Goal: Navigation & Orientation: Find specific page/section

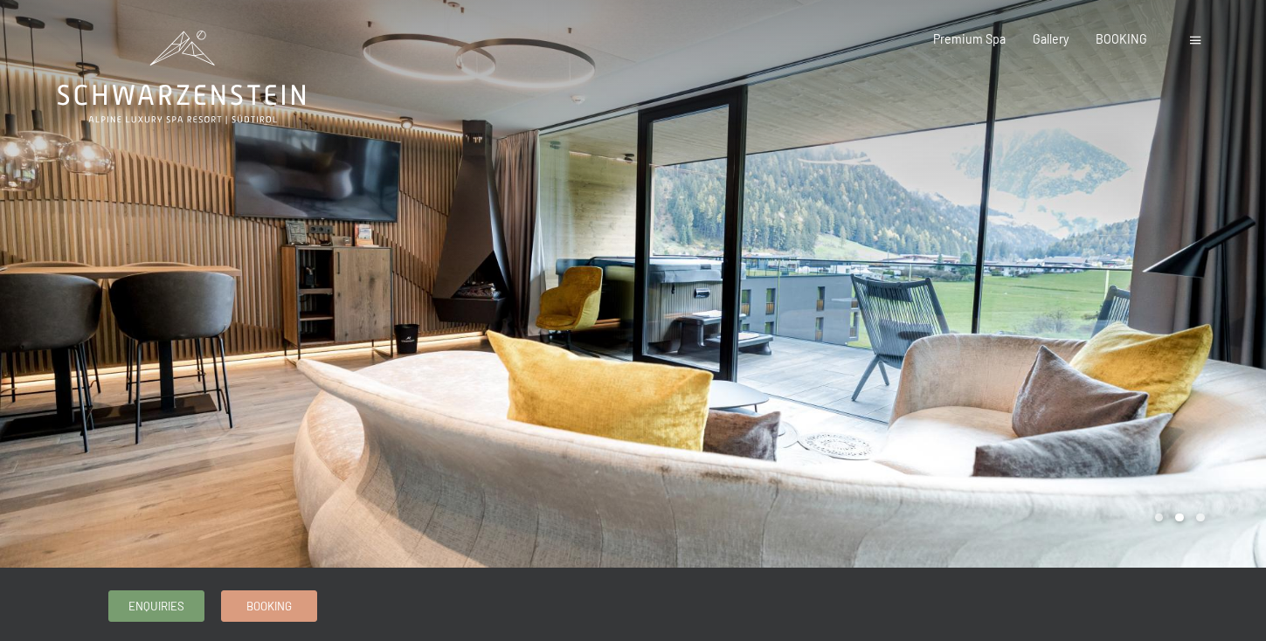
click at [1202, 39] on div at bounding box center [1197, 39] width 15 height 17
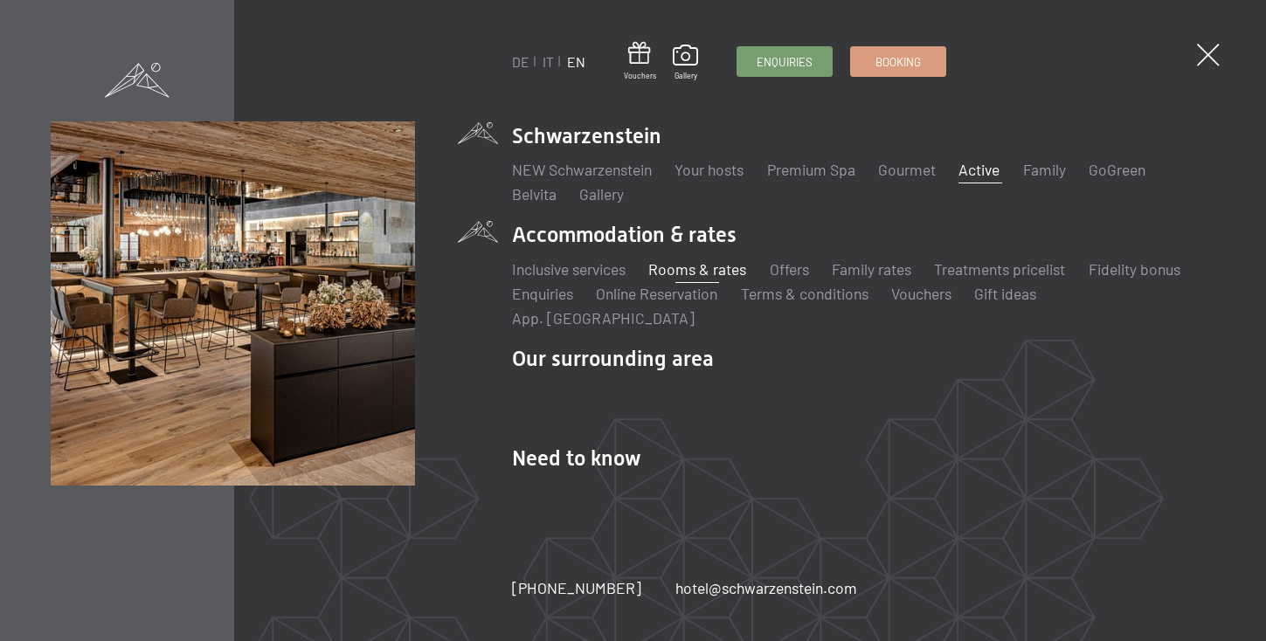
click at [983, 179] on link "Active" at bounding box center [978, 169] width 41 height 19
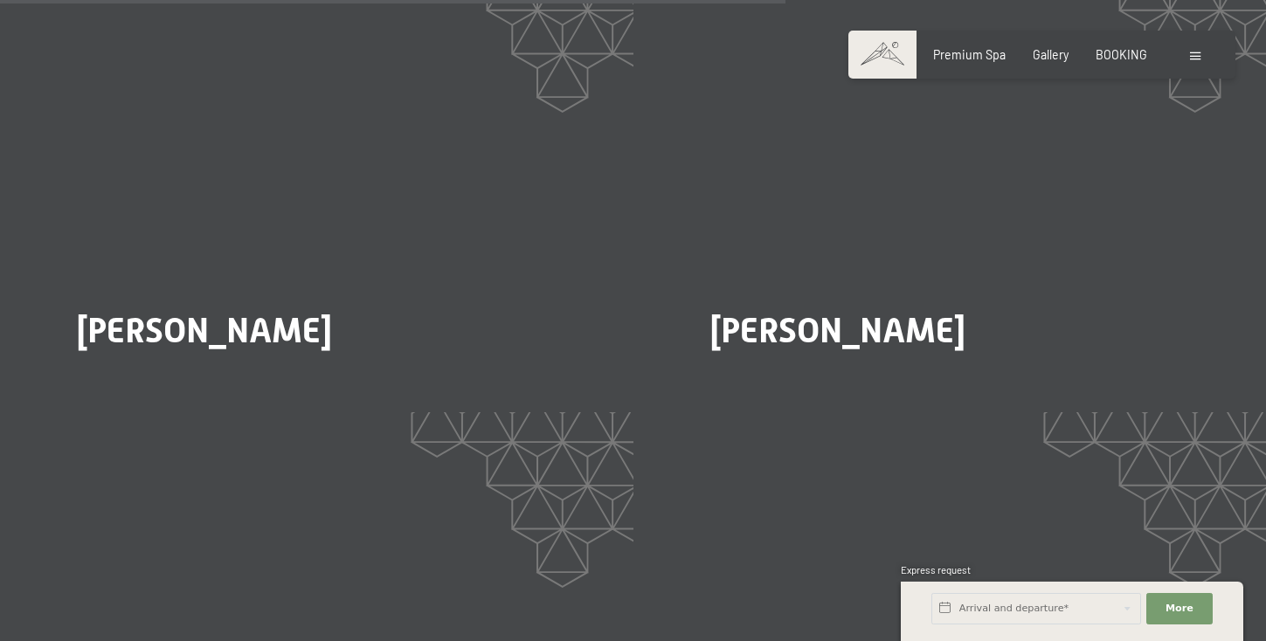
scroll to position [2921, 0]
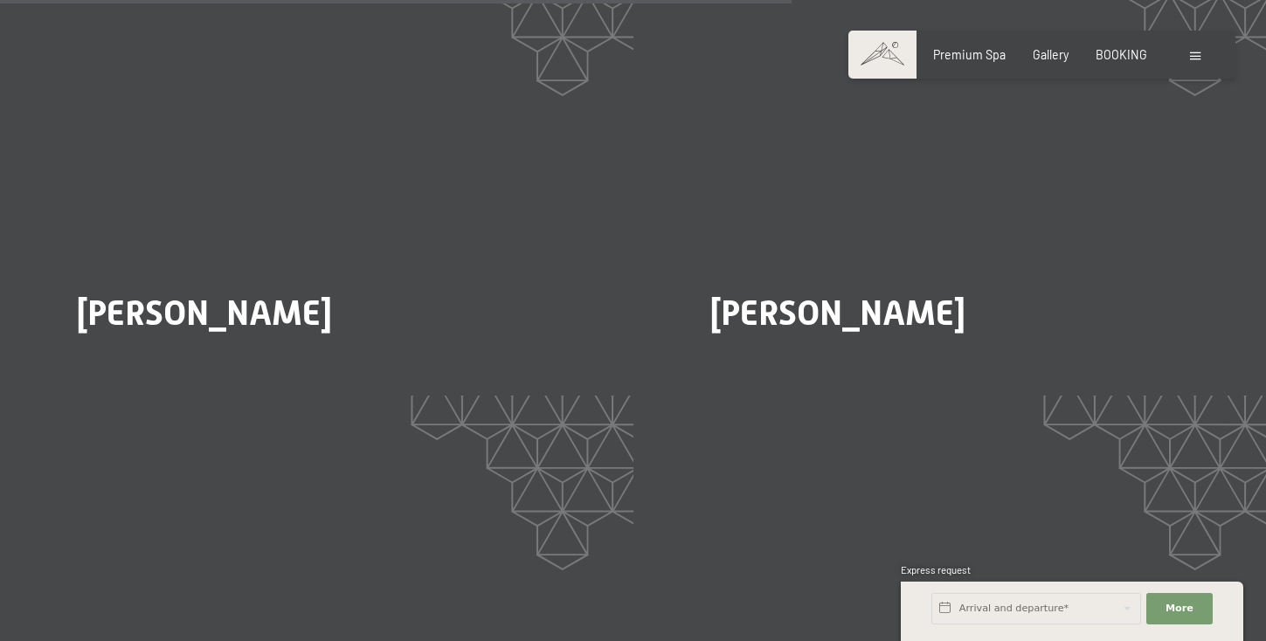
click at [1198, 59] on div at bounding box center [1197, 54] width 15 height 17
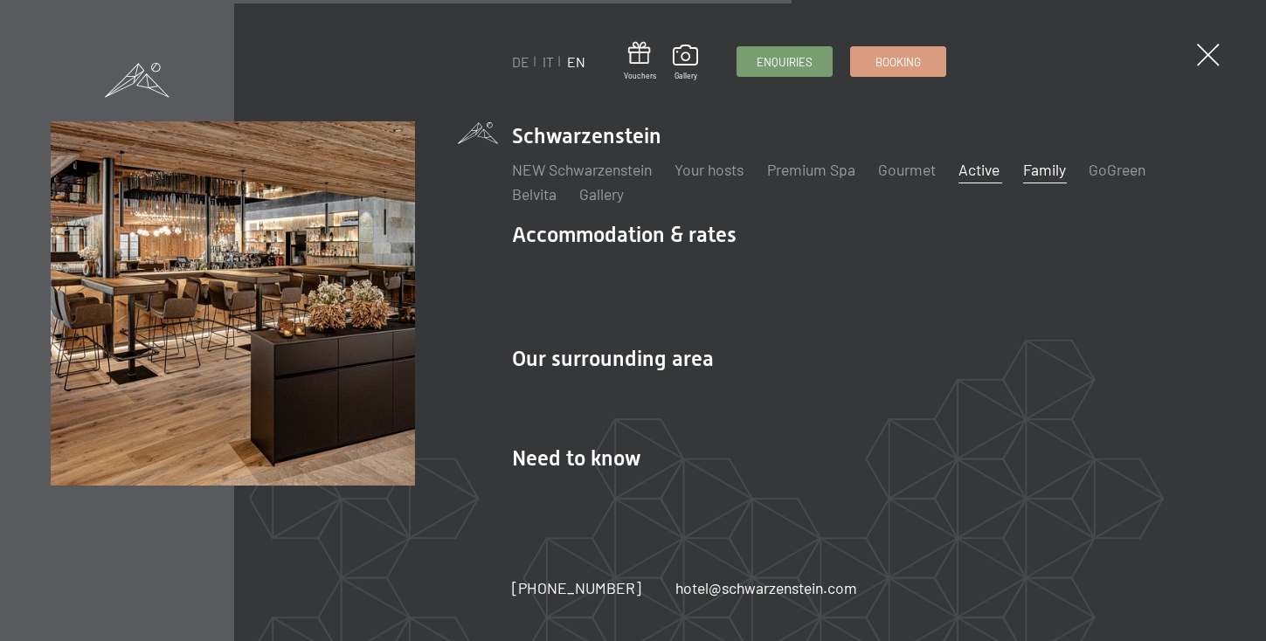
click at [1056, 179] on link "Family" at bounding box center [1044, 169] width 43 height 19
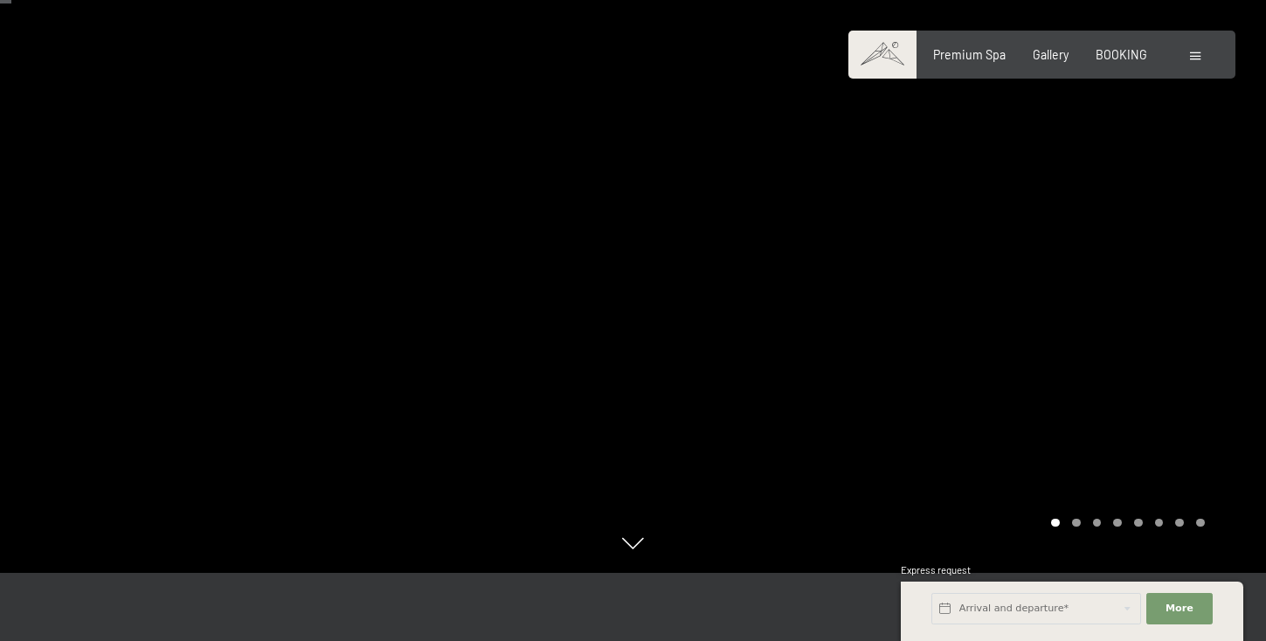
scroll to position [52, 0]
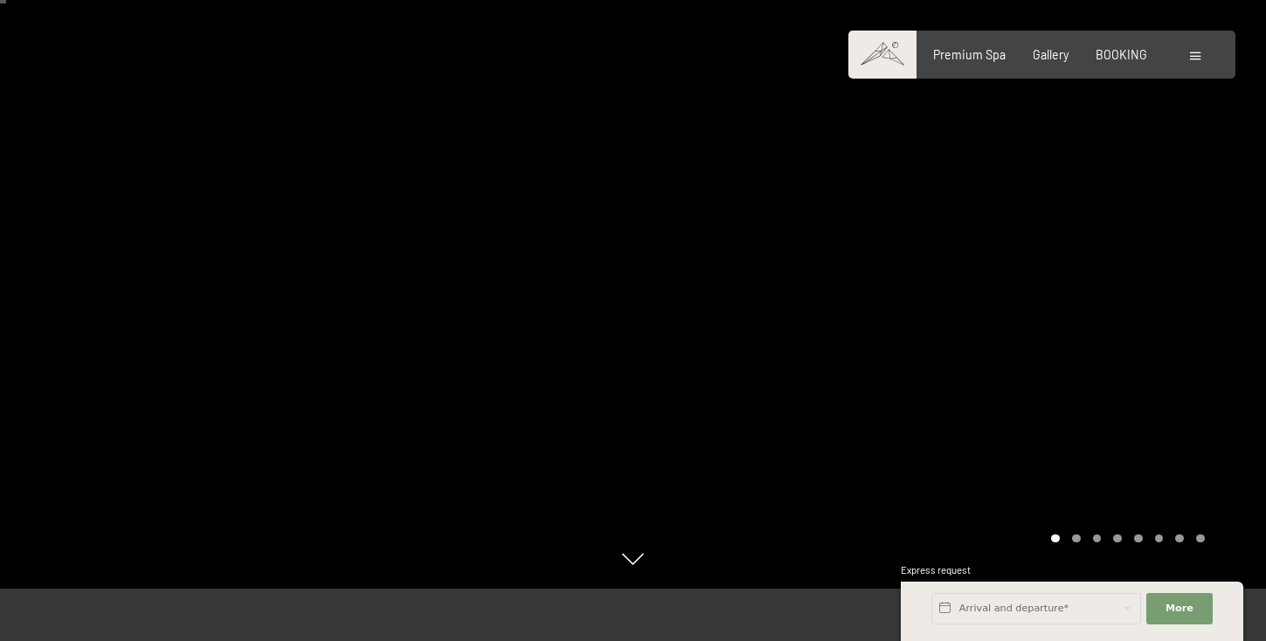
click at [1177, 340] on div at bounding box center [949, 268] width 633 height 641
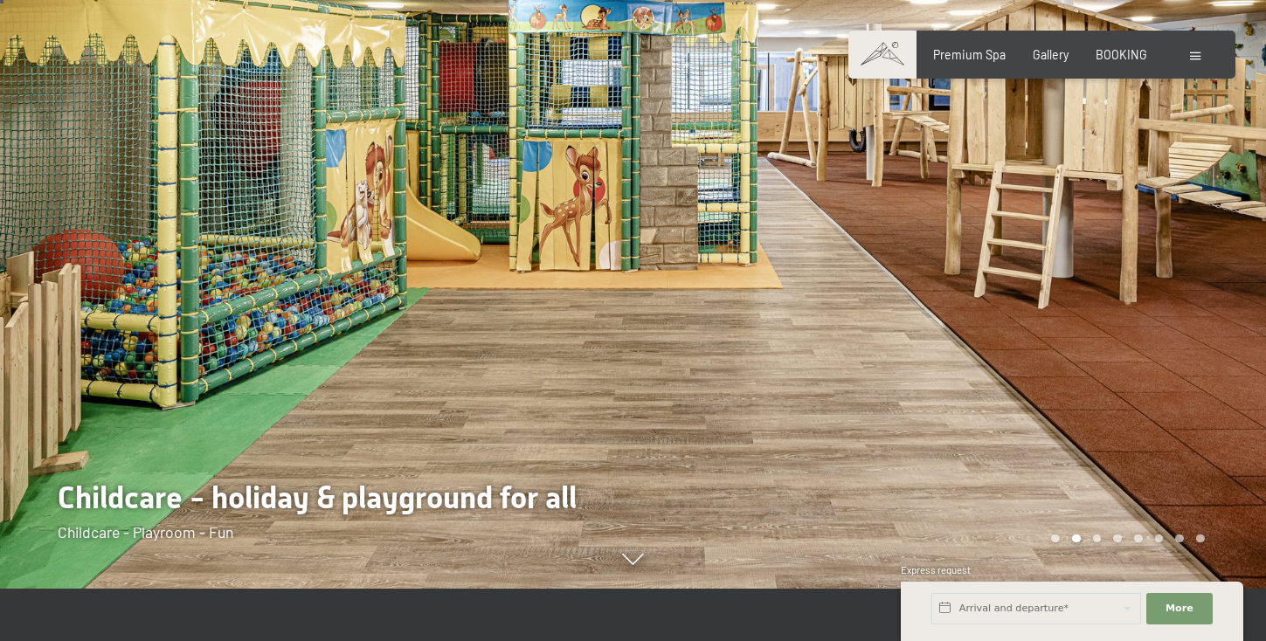
scroll to position [0, 0]
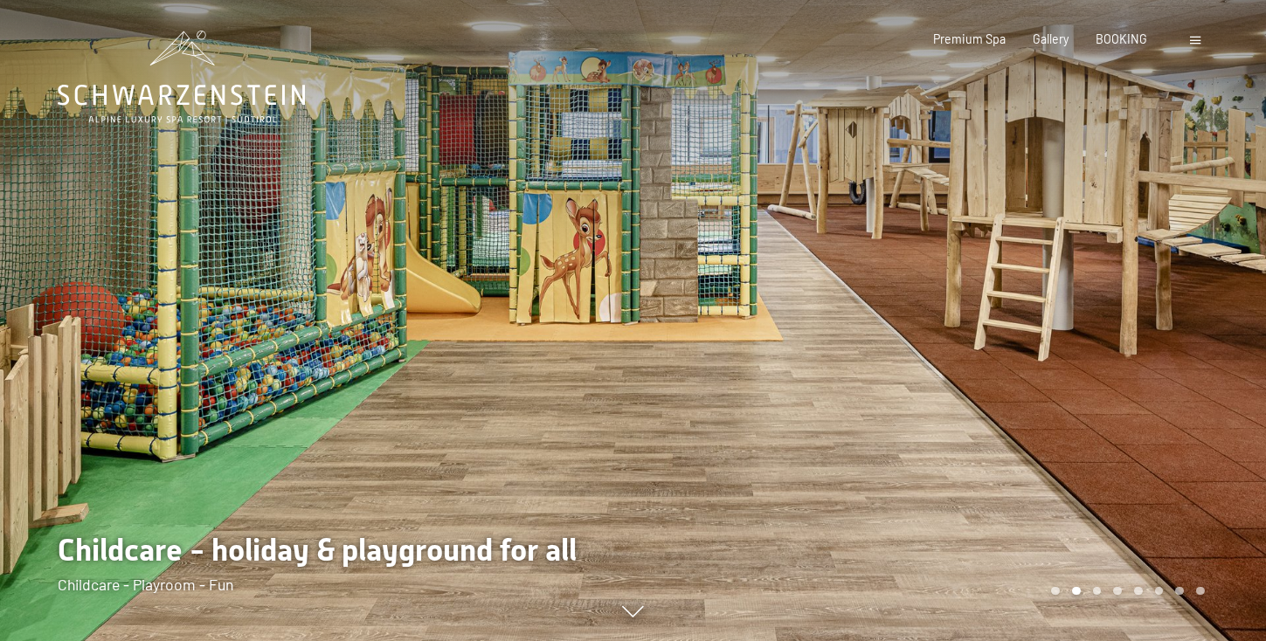
click at [1153, 319] on div at bounding box center [949, 320] width 633 height 641
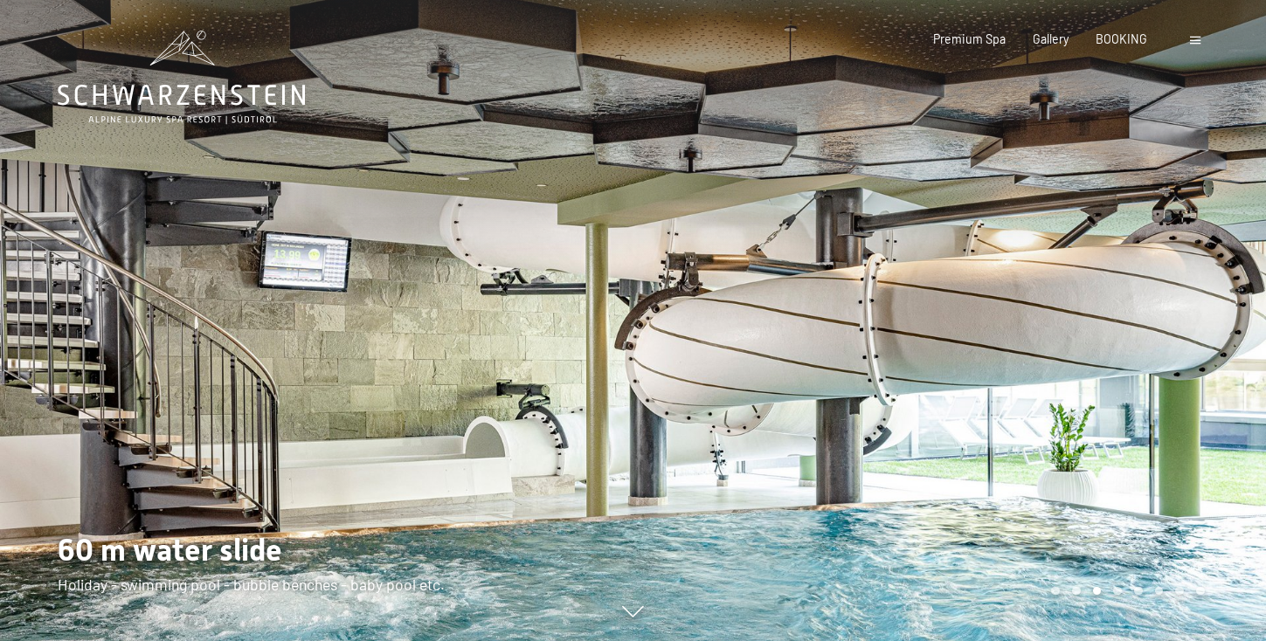
click at [1154, 320] on div at bounding box center [949, 320] width 633 height 641
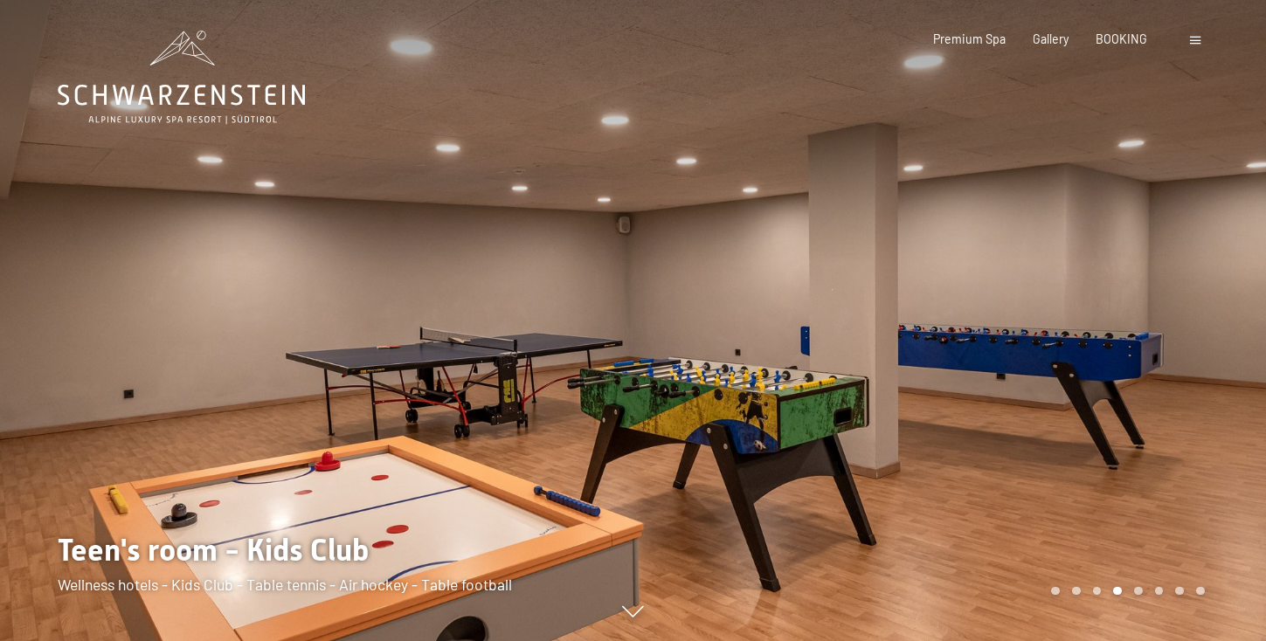
click at [1155, 321] on div at bounding box center [949, 320] width 633 height 641
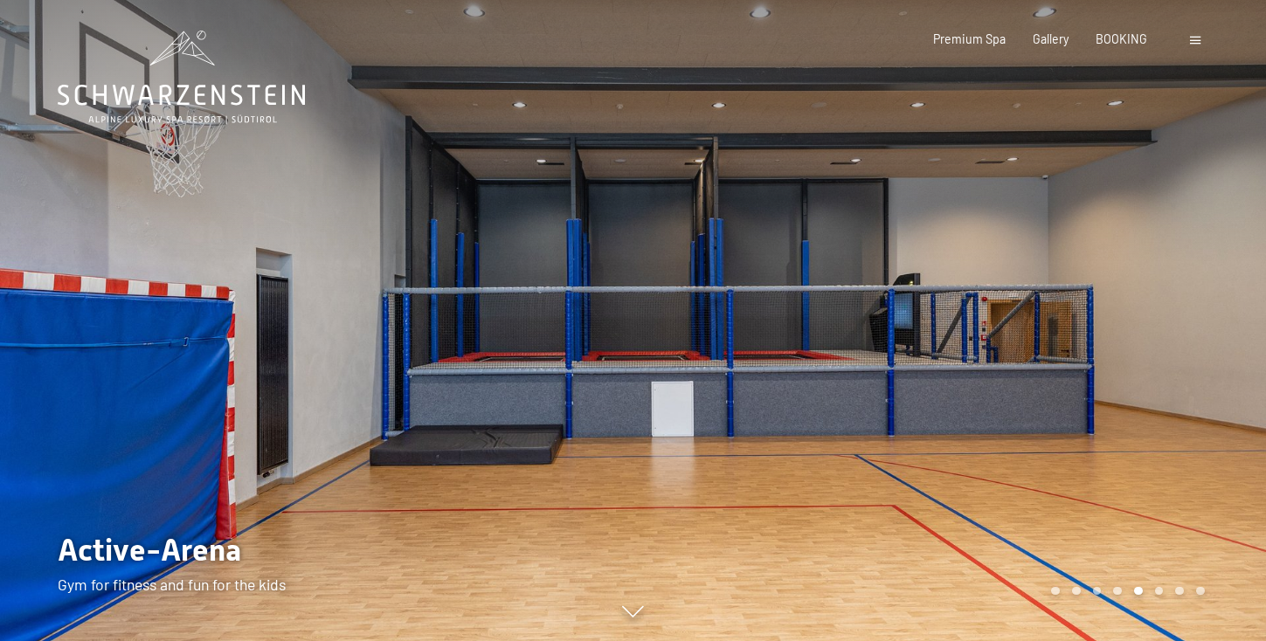
click at [1155, 321] on div at bounding box center [949, 320] width 633 height 641
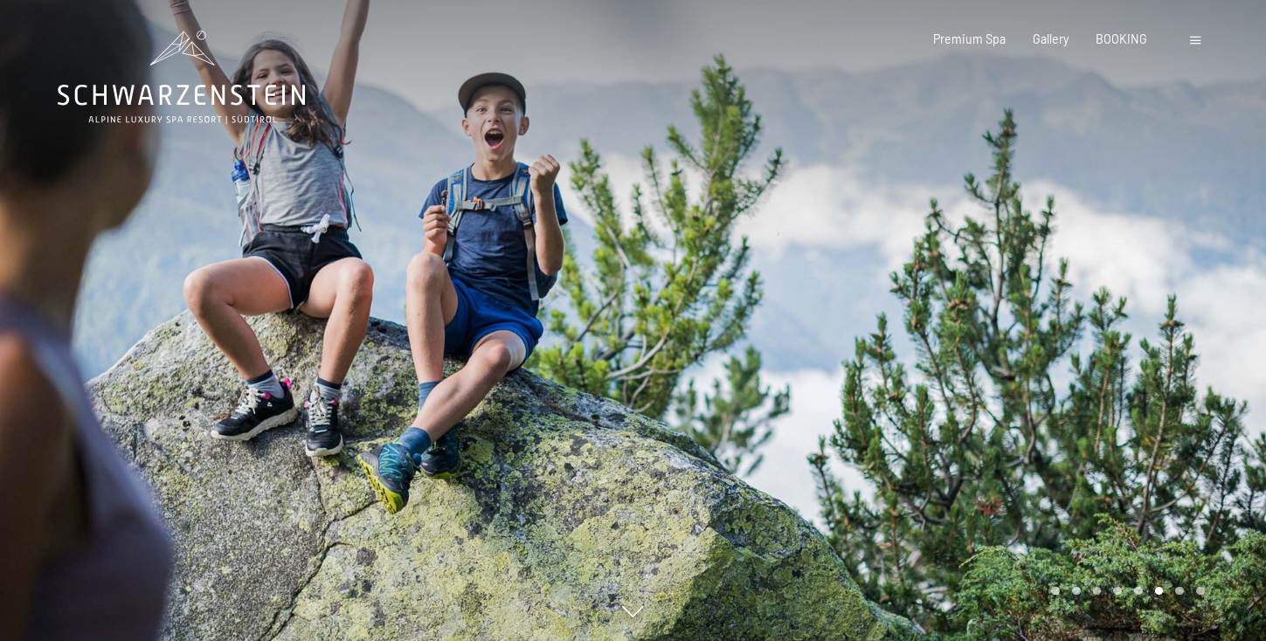
click at [1155, 321] on div at bounding box center [949, 320] width 633 height 641
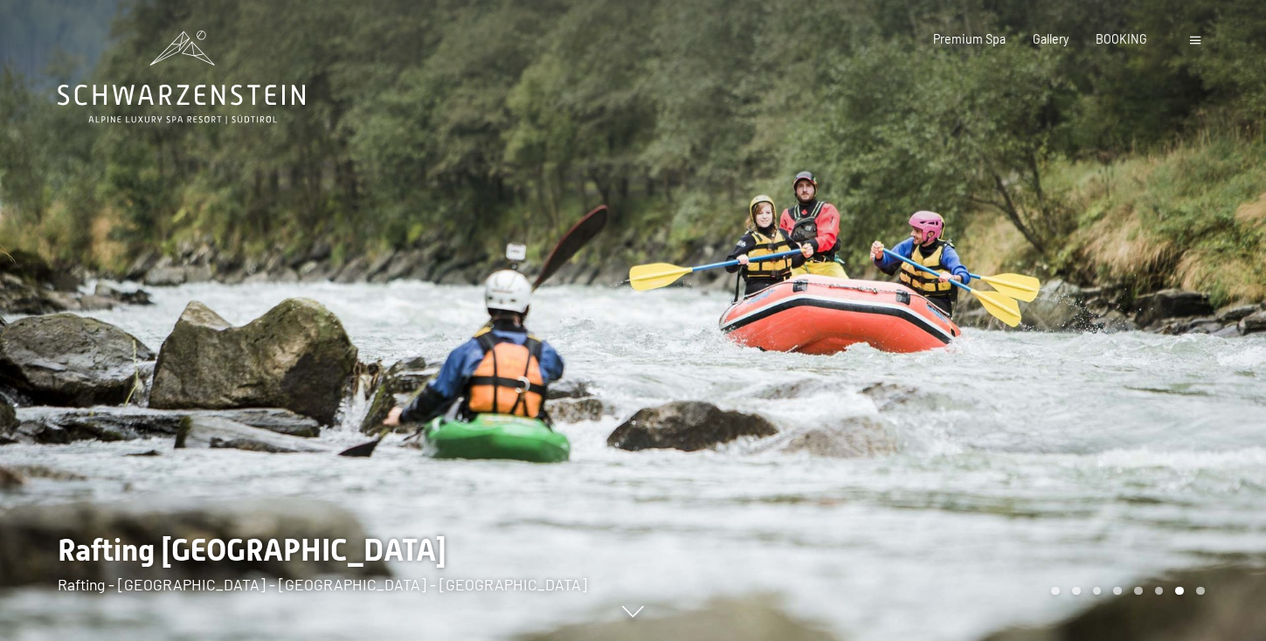
click at [1156, 321] on div at bounding box center [949, 320] width 633 height 641
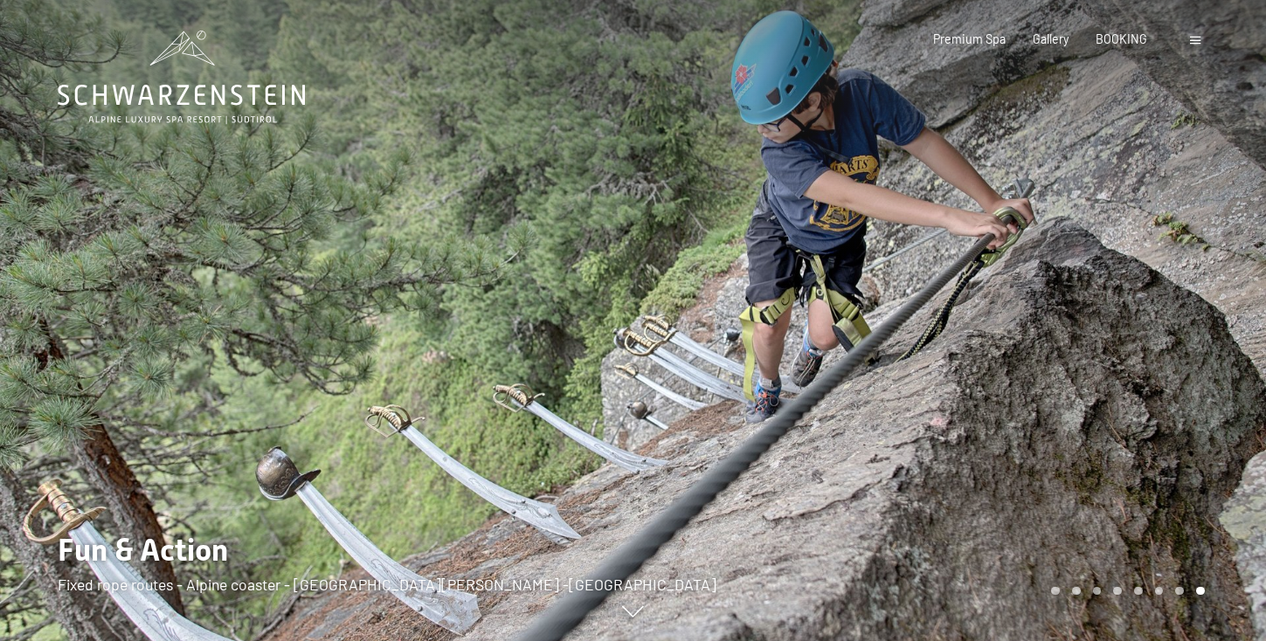
click at [1157, 321] on div at bounding box center [949, 320] width 633 height 641
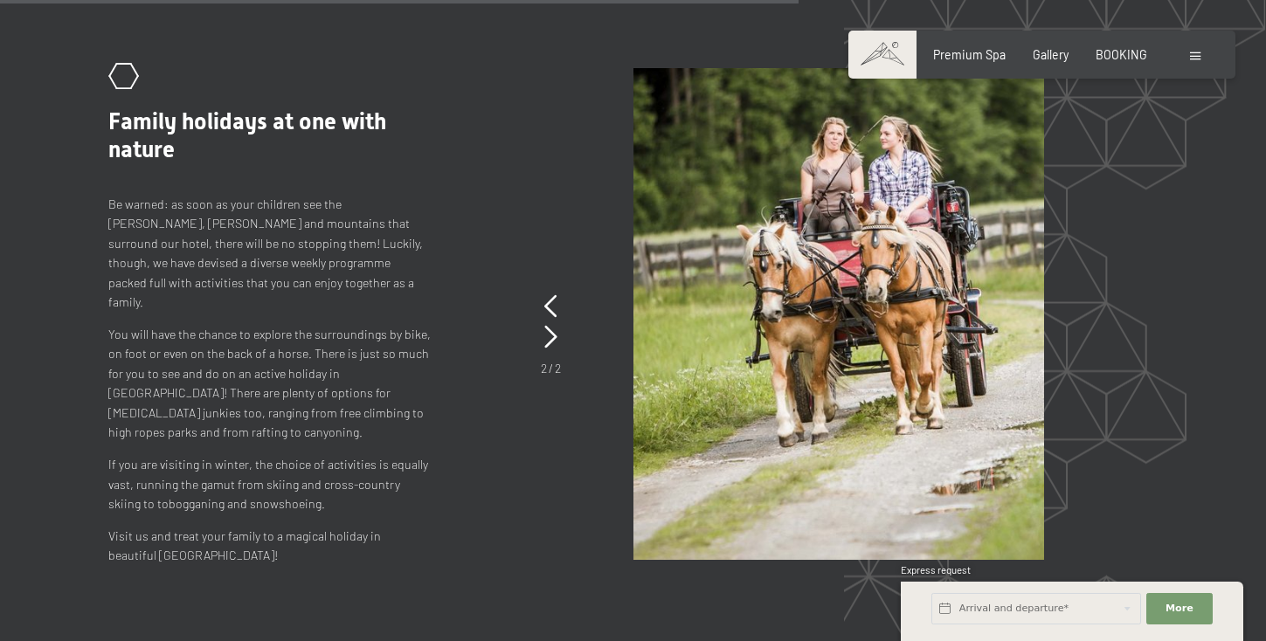
scroll to position [7111, 0]
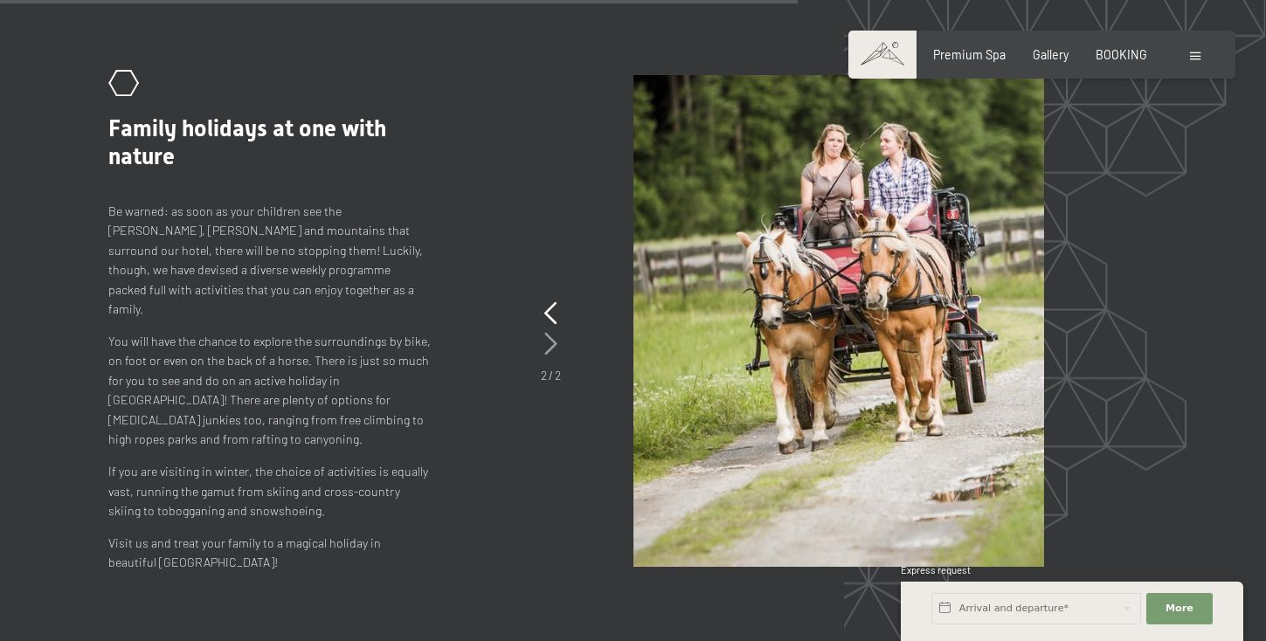
click at [551, 338] on icon at bounding box center [550, 344] width 13 height 23
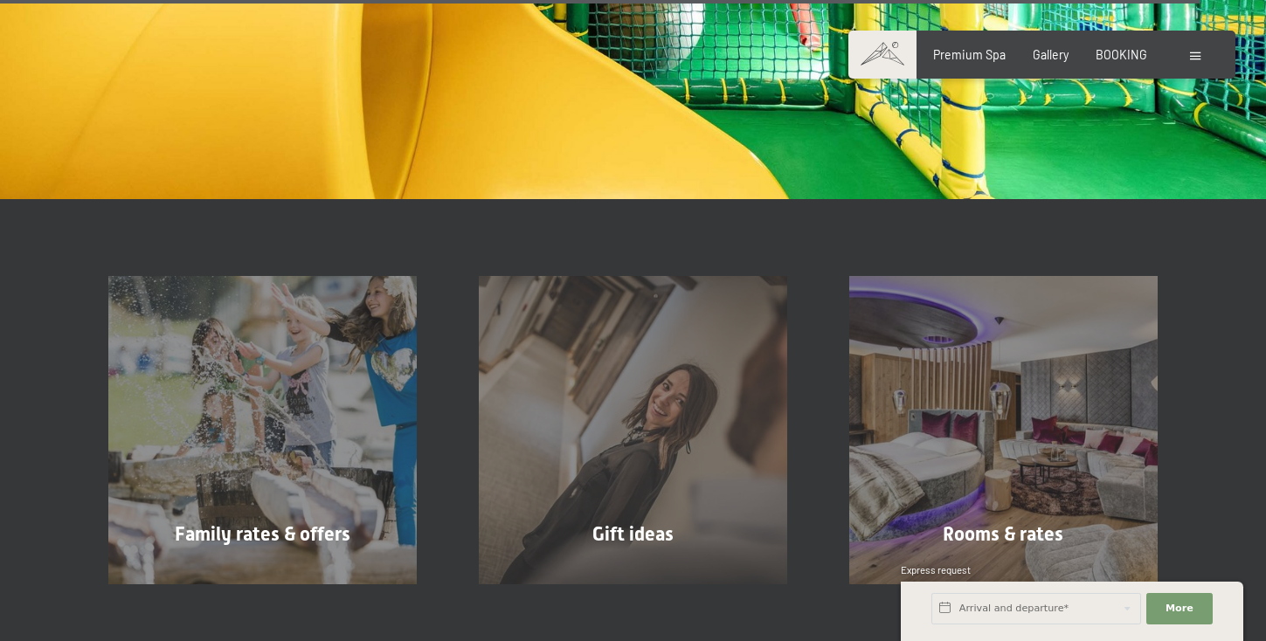
scroll to position [10859, 0]
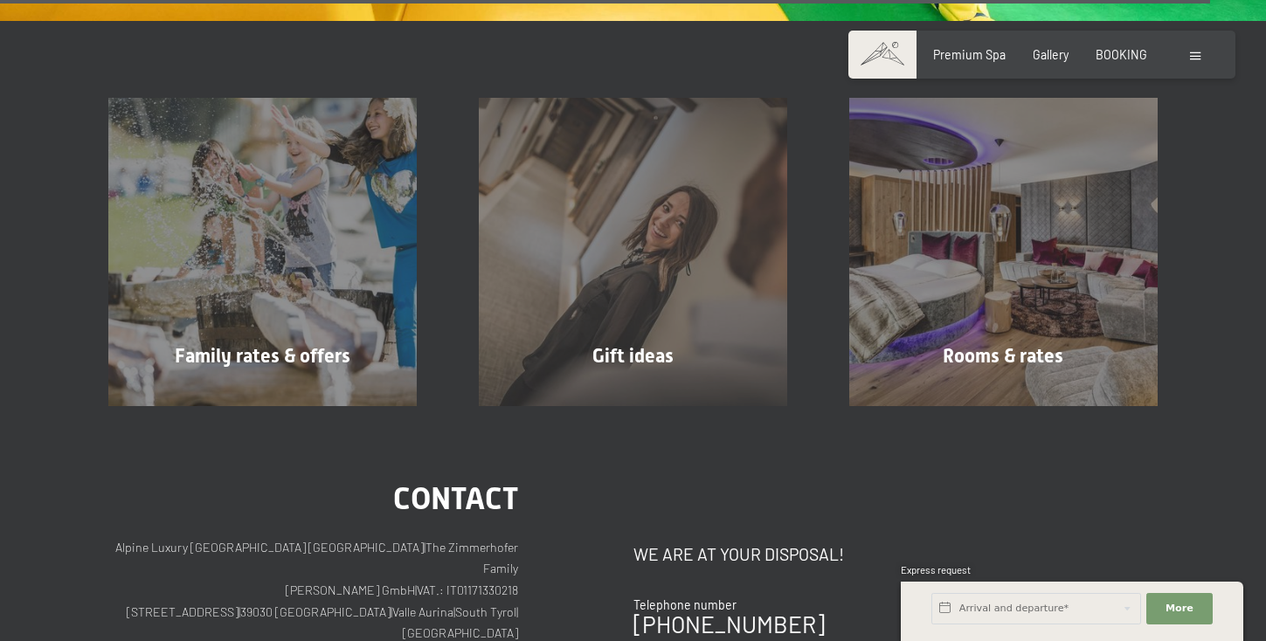
click at [1199, 61] on div at bounding box center [1197, 54] width 15 height 17
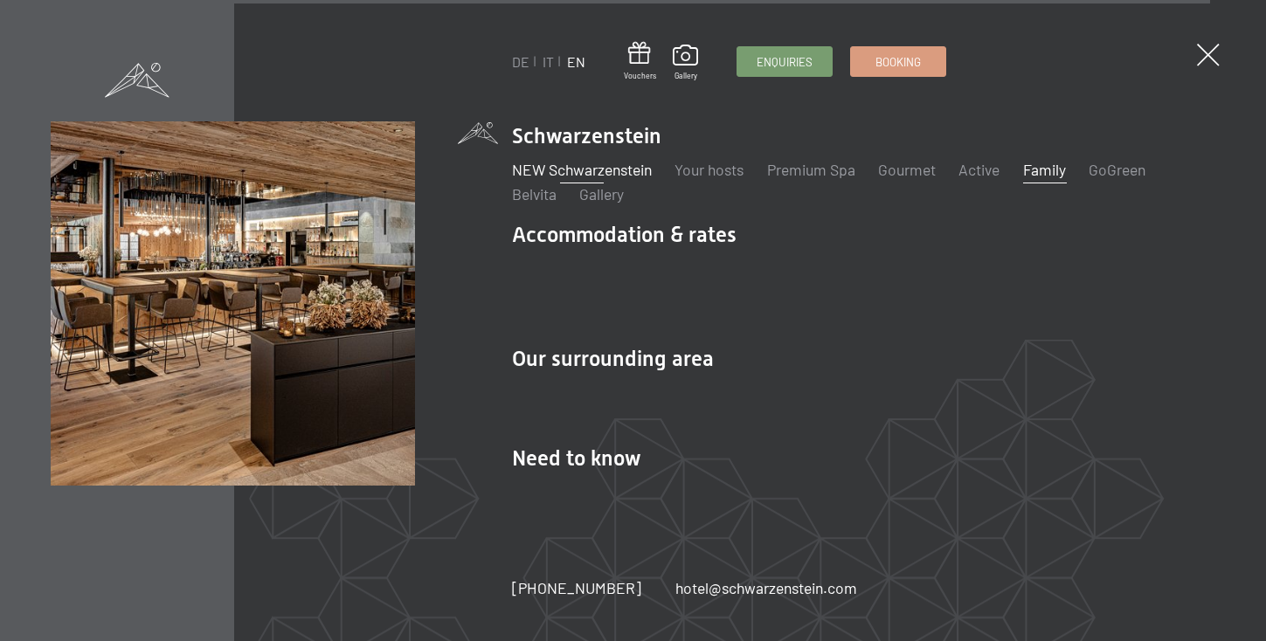
click at [642, 179] on link "NEW Schwarzenstein" at bounding box center [582, 169] width 140 height 19
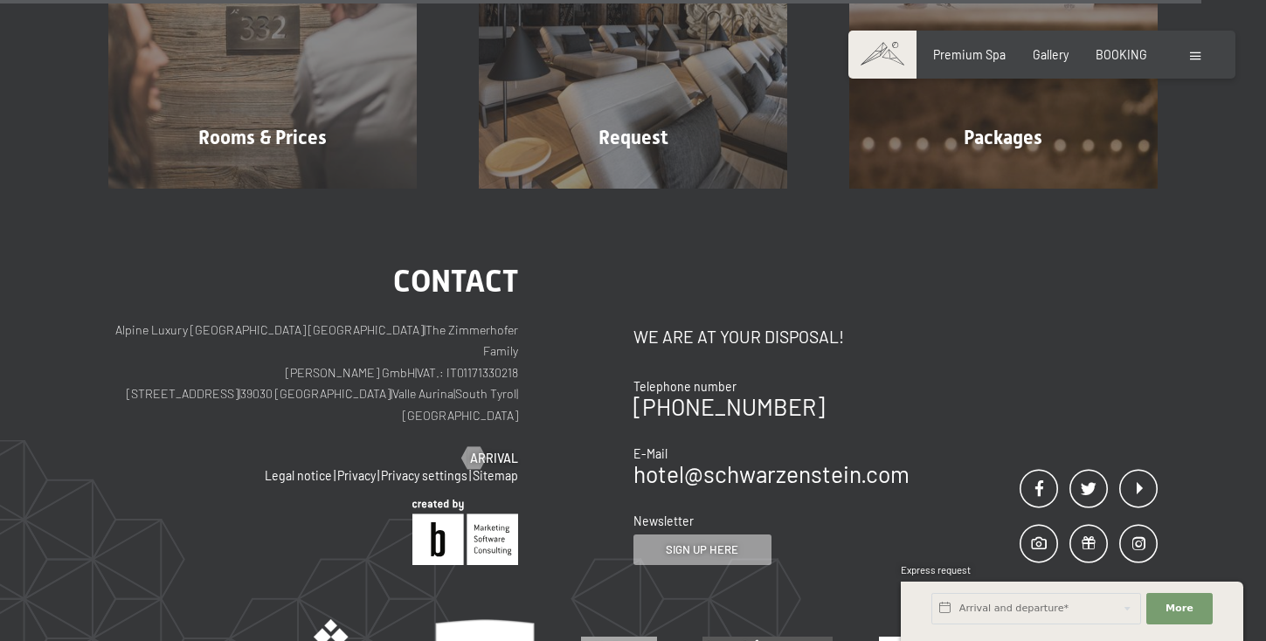
scroll to position [5834, 0]
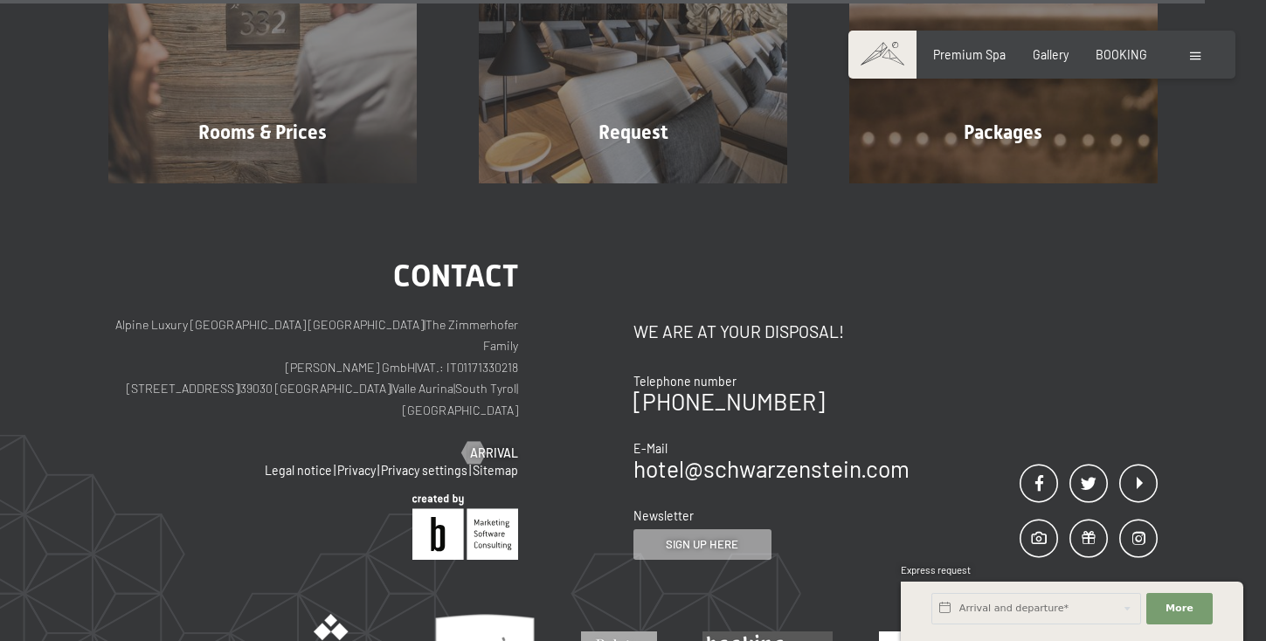
click at [1201, 57] on div at bounding box center [1197, 54] width 15 height 17
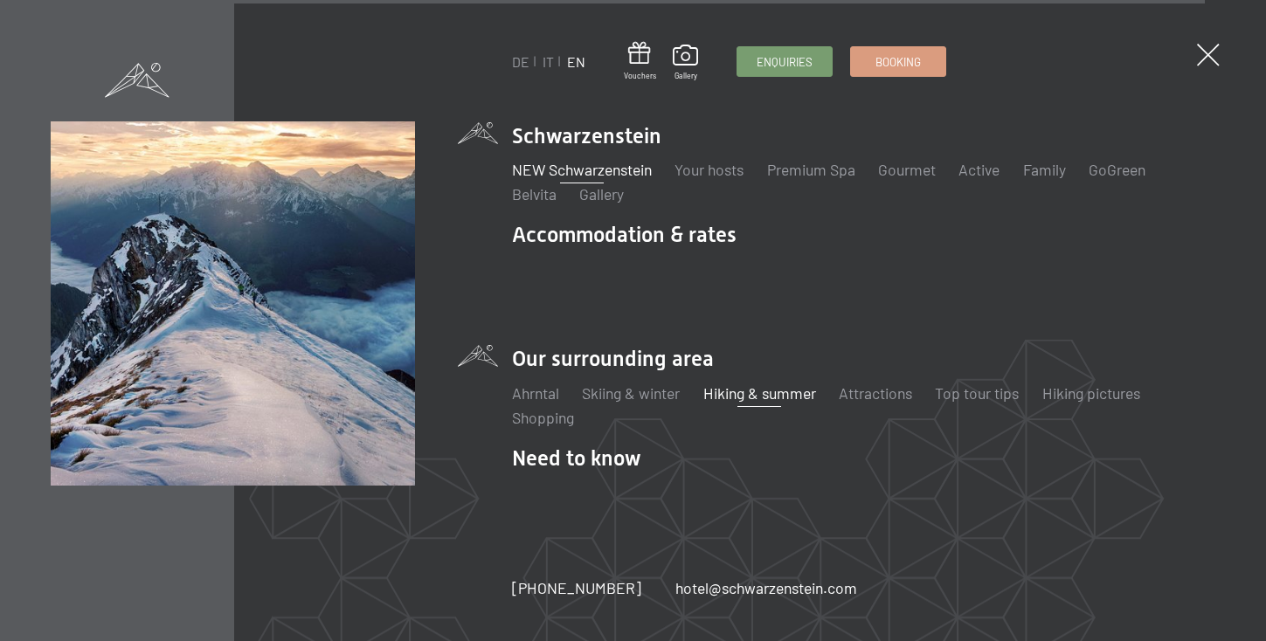
click at [808, 384] on link "Hiking & summer" at bounding box center [759, 393] width 113 height 19
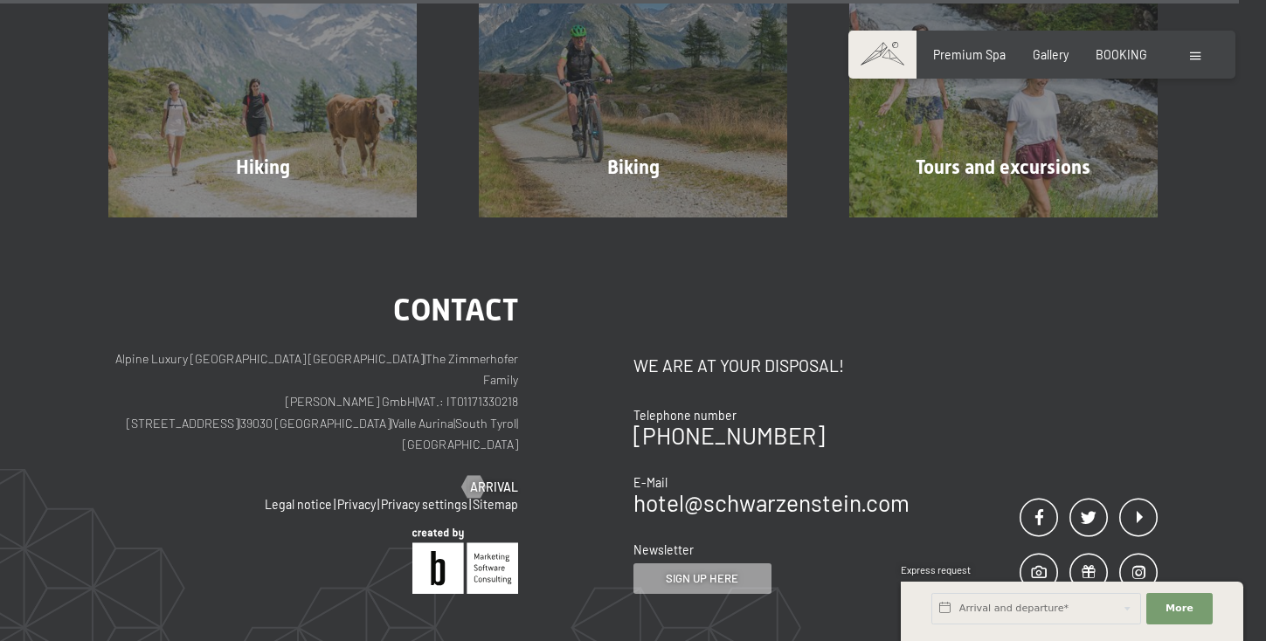
scroll to position [8134, 0]
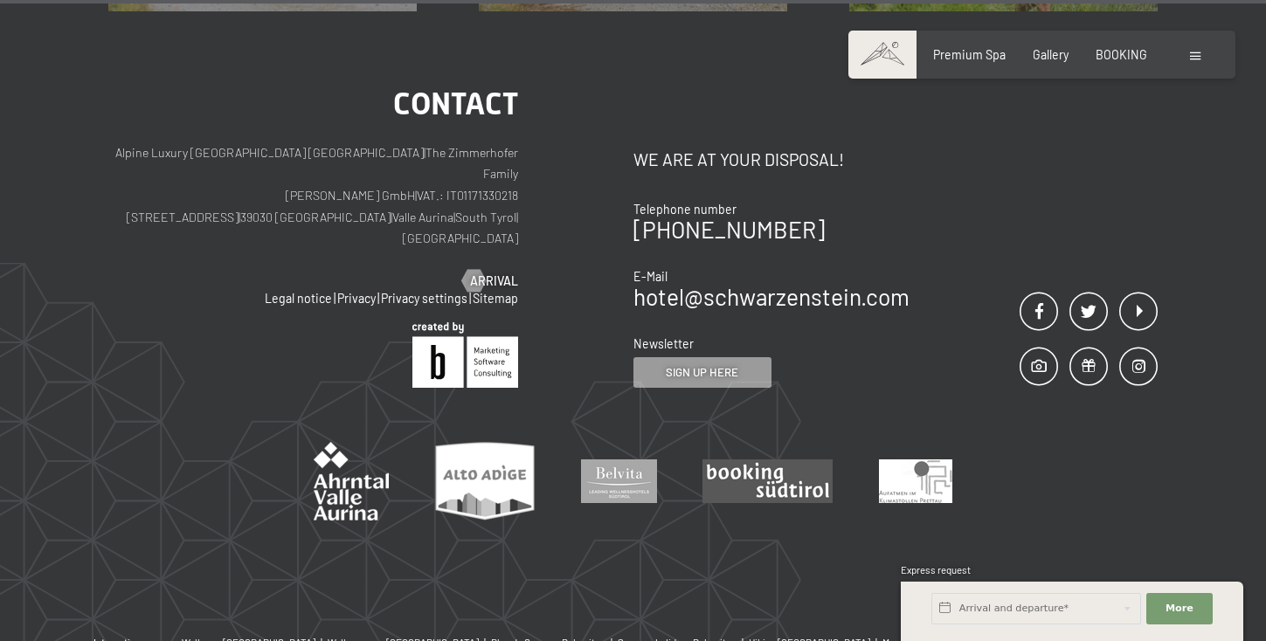
click at [1203, 58] on div at bounding box center [1197, 54] width 15 height 17
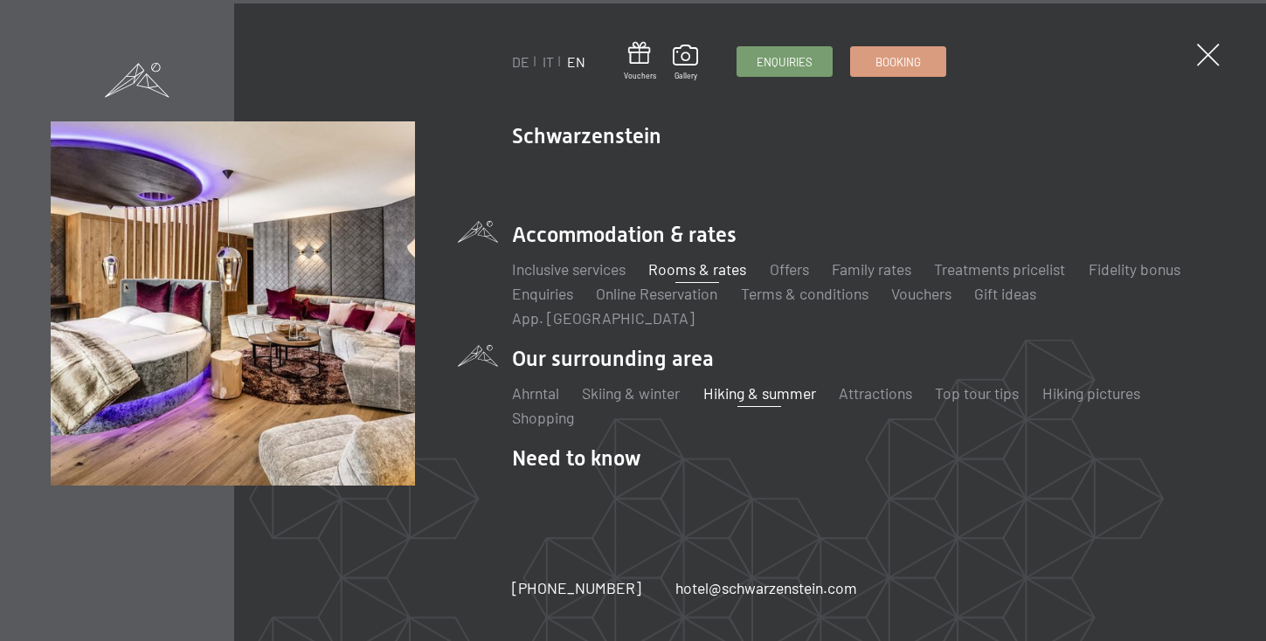
click at [681, 279] on link "Rooms & rates" at bounding box center [697, 268] width 98 height 19
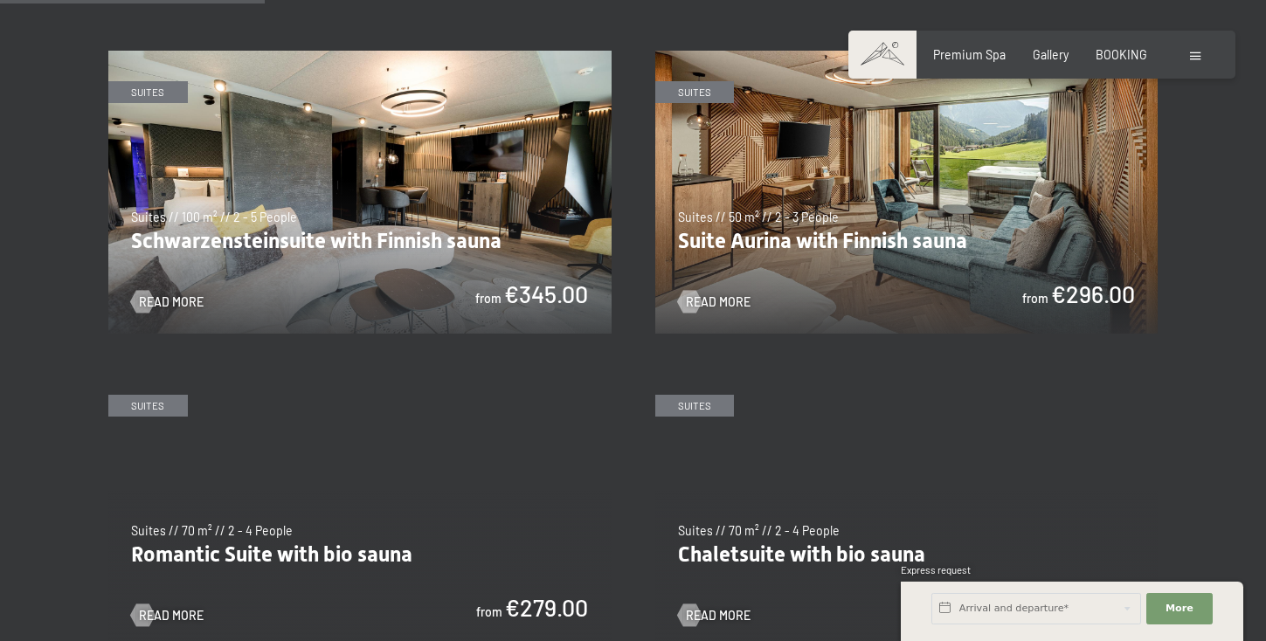
scroll to position [991, 0]
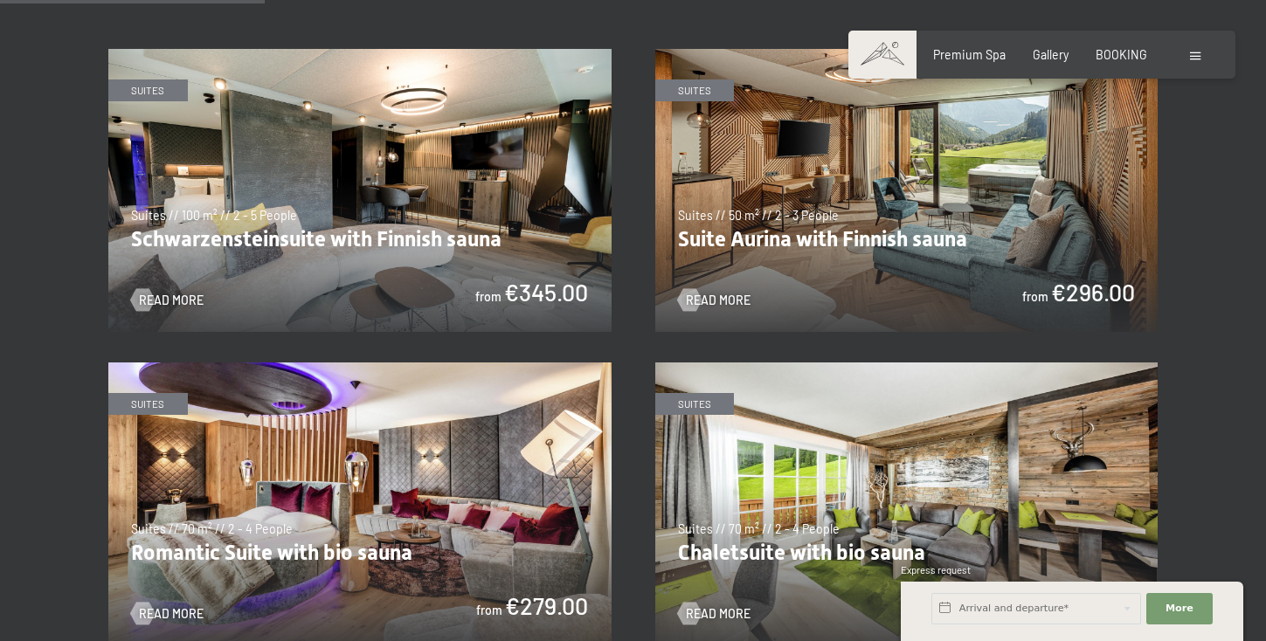
click at [508, 159] on img at bounding box center [359, 190] width 503 height 283
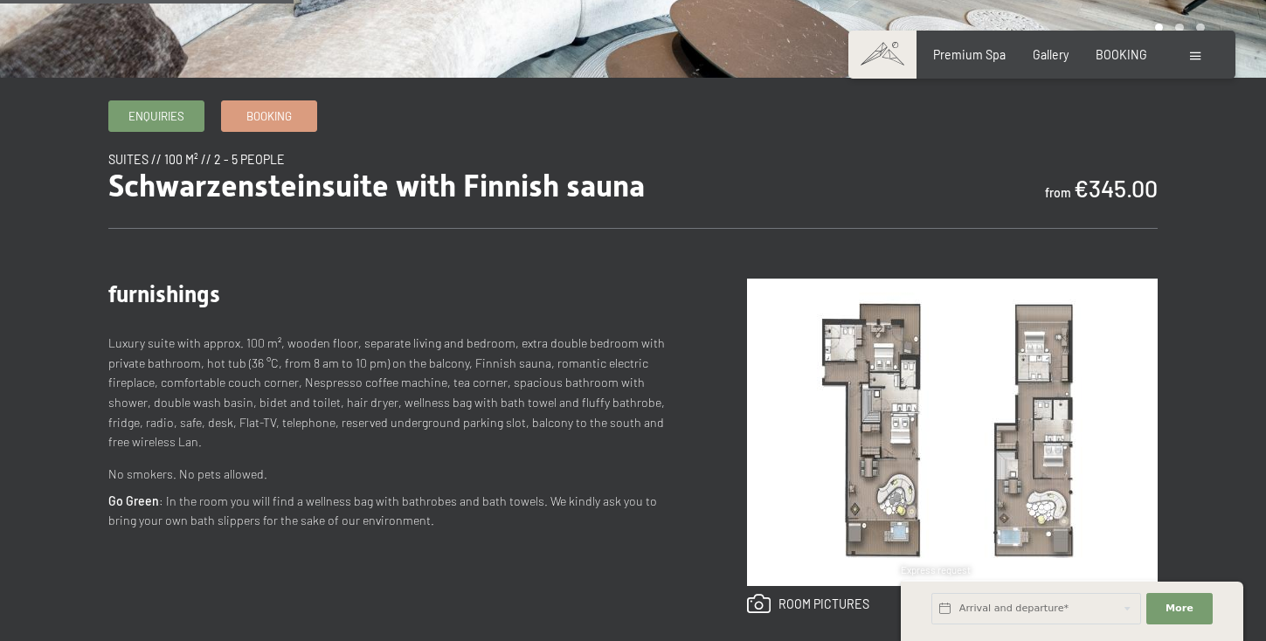
scroll to position [496, 0]
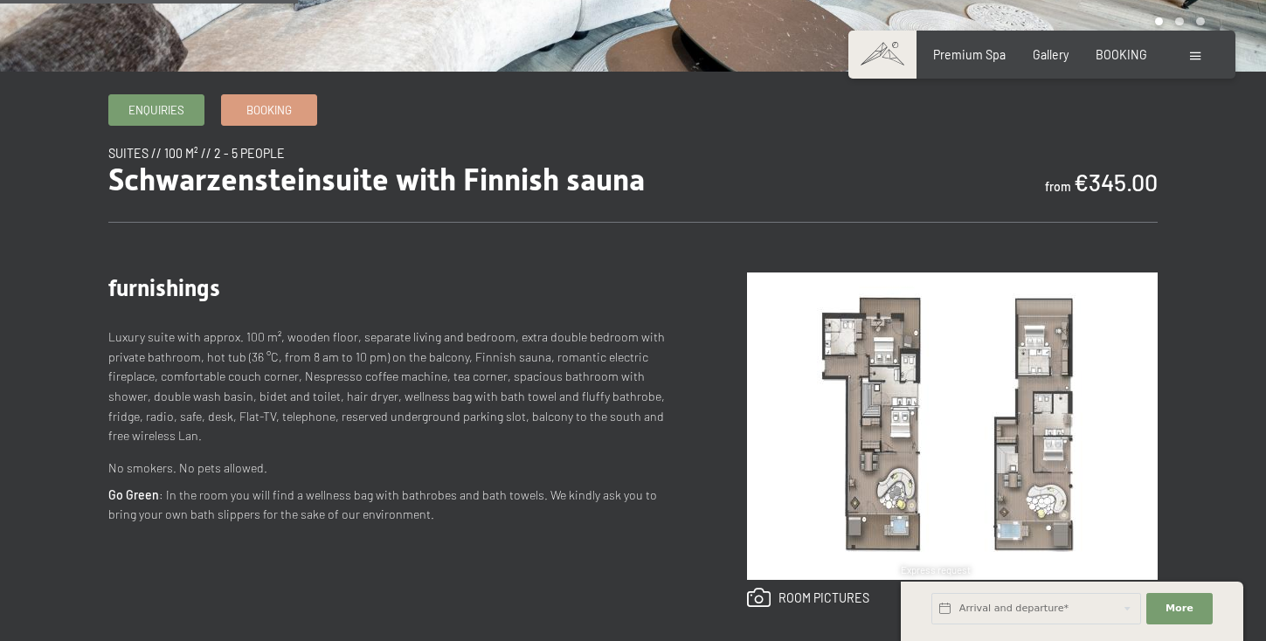
click at [878, 329] on img at bounding box center [952, 427] width 411 height 308
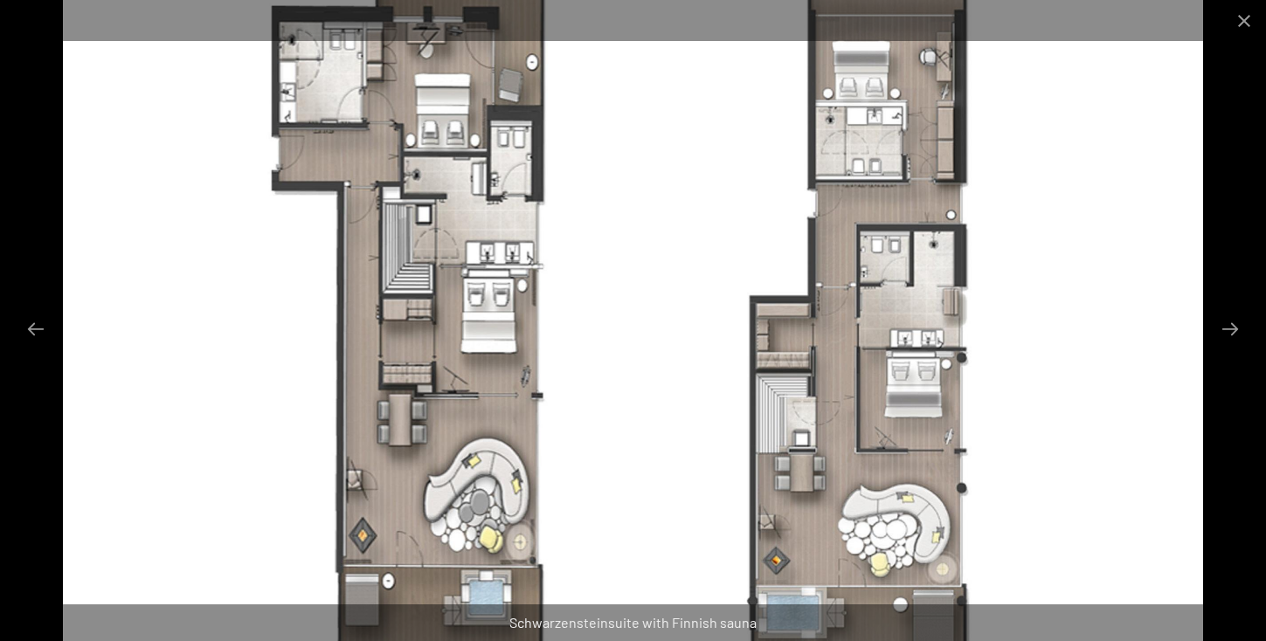
scroll to position [392, 0]
click at [1242, 17] on button "Close gallery" at bounding box center [1244, 20] width 44 height 41
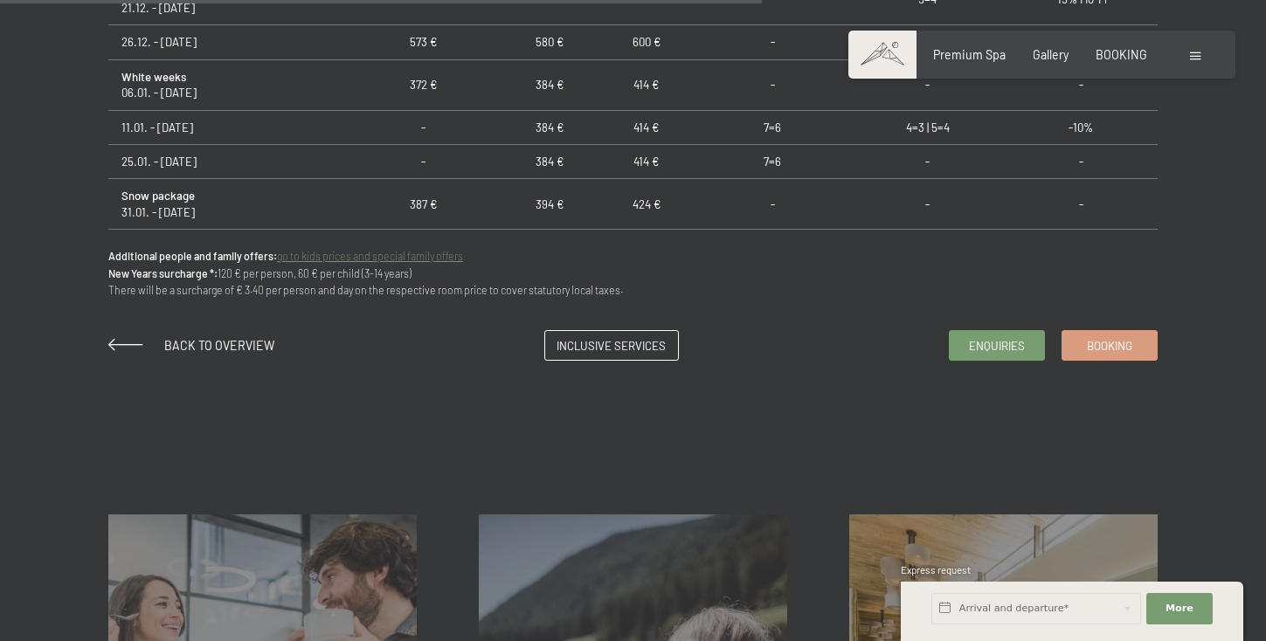
scroll to position [514, 0]
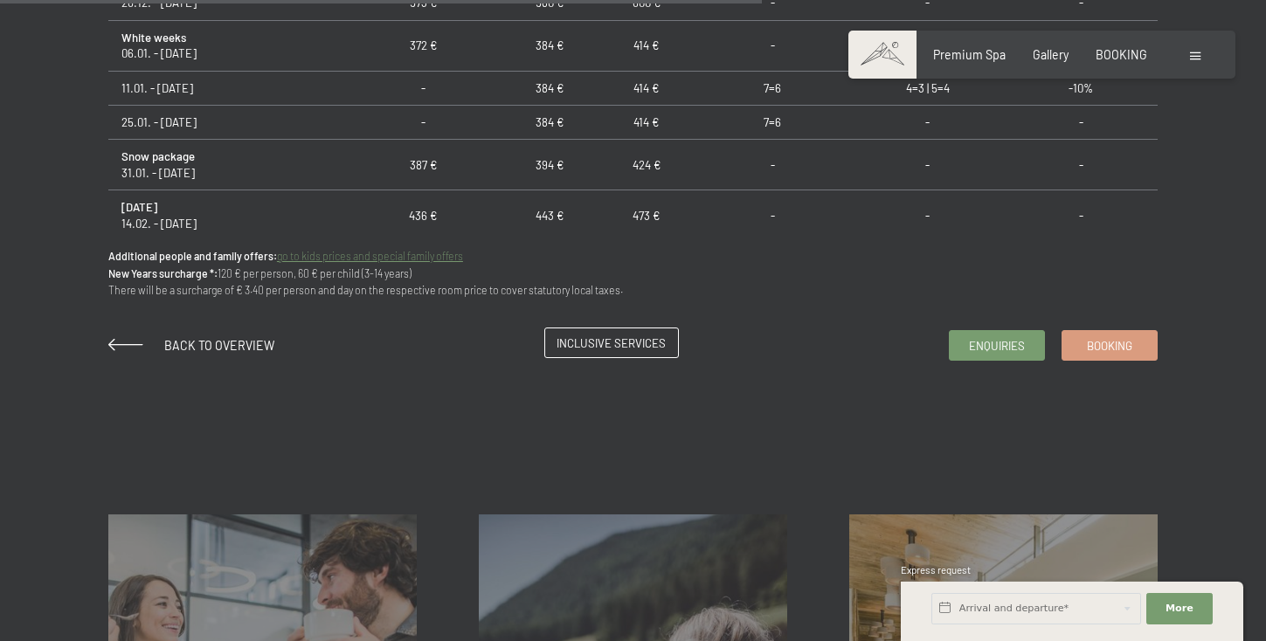
click at [598, 342] on span "Inclusive services" at bounding box center [610, 343] width 109 height 16
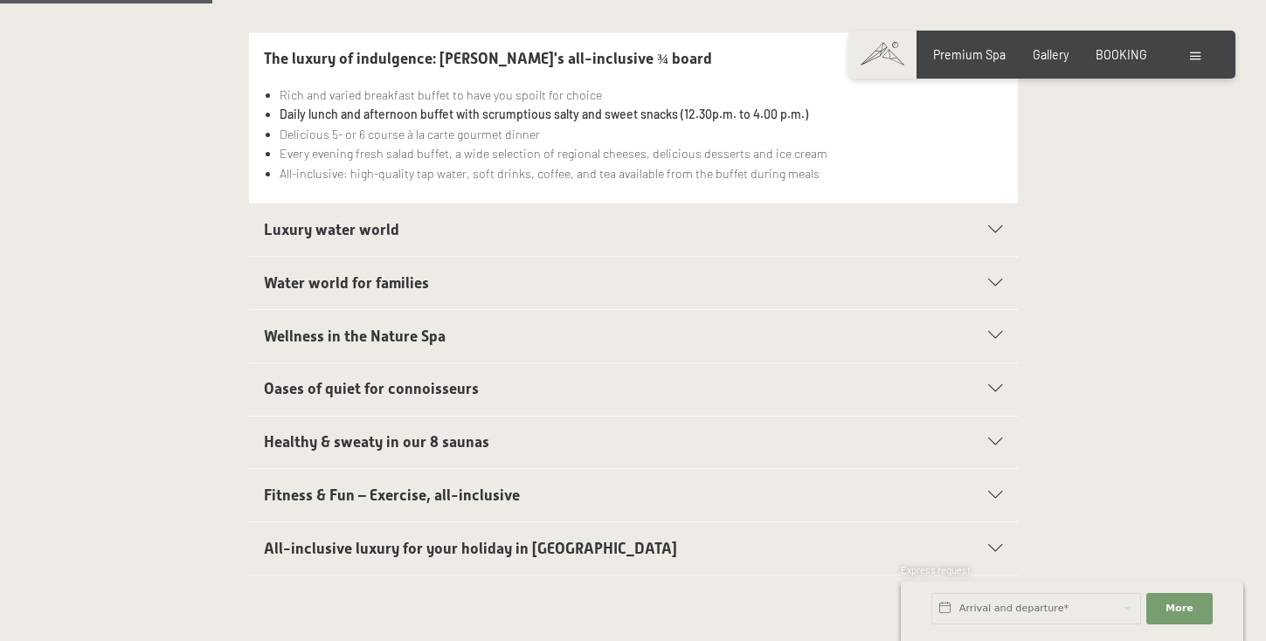
scroll to position [508, 0]
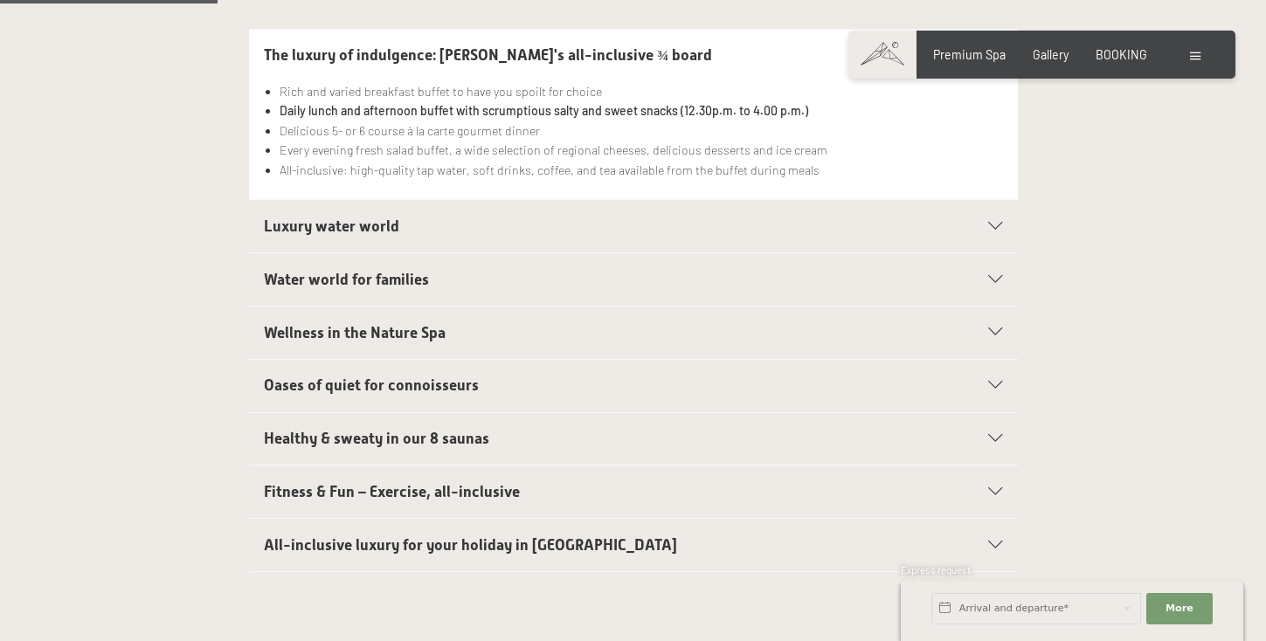
click at [990, 253] on div "Water world for families" at bounding box center [633, 279] width 738 height 52
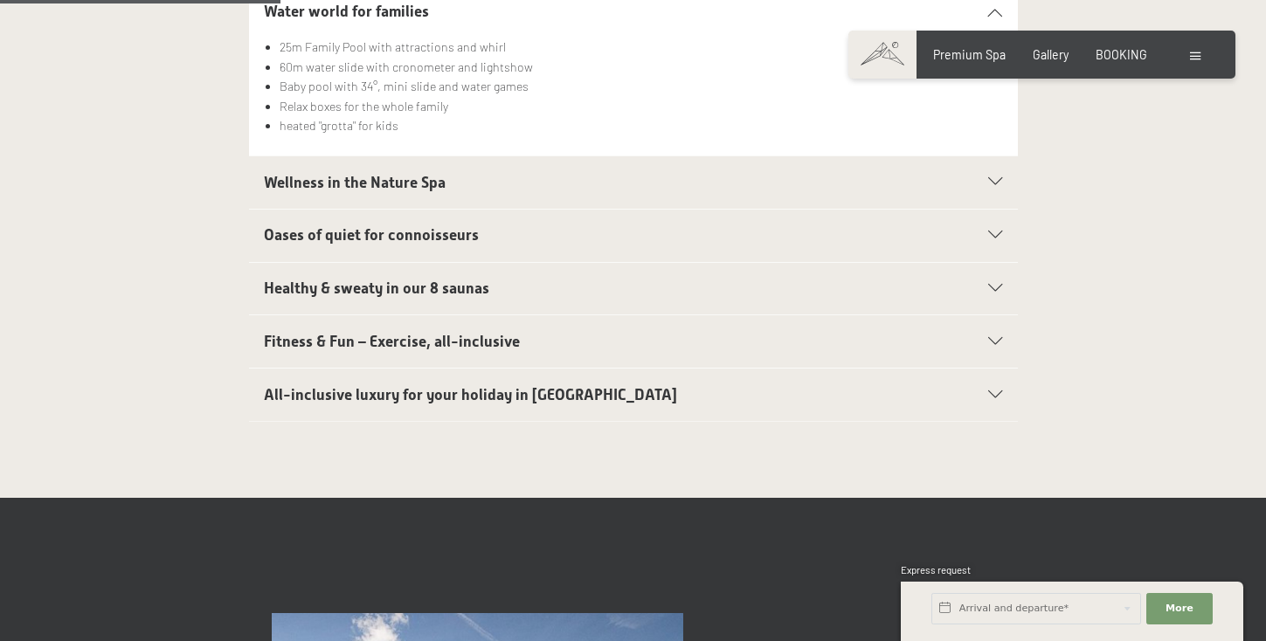
scroll to position [662, 0]
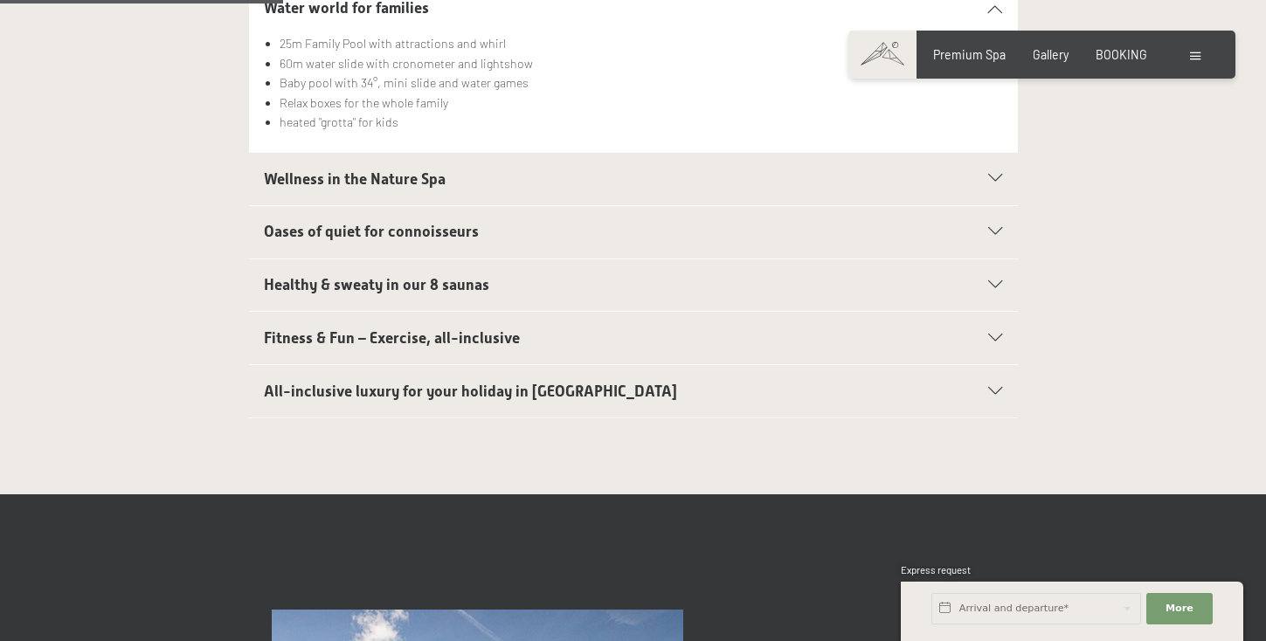
click at [1001, 388] on icon at bounding box center [995, 392] width 14 height 8
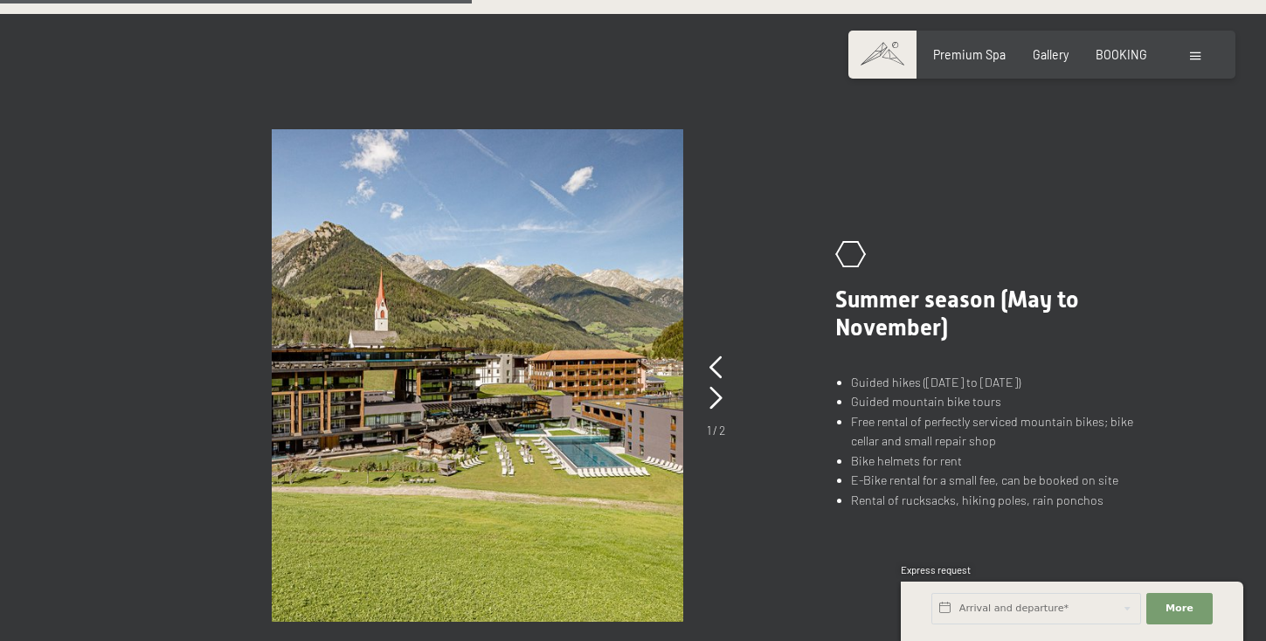
scroll to position [1124, 0]
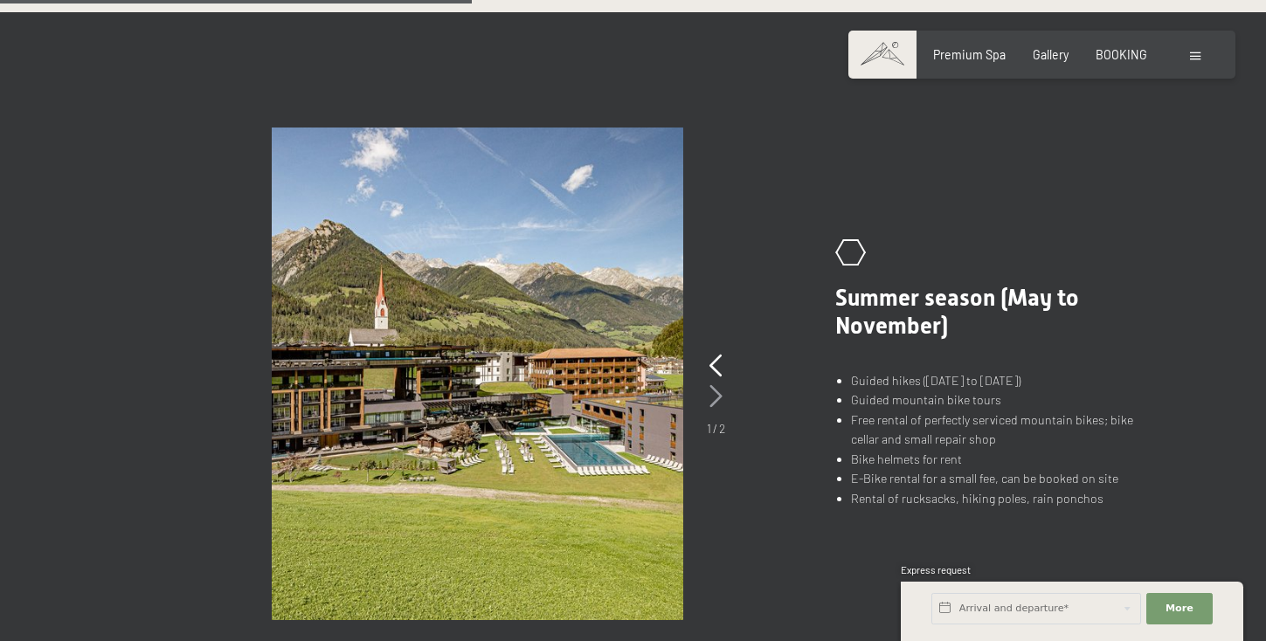
click at [718, 385] on icon at bounding box center [715, 396] width 13 height 23
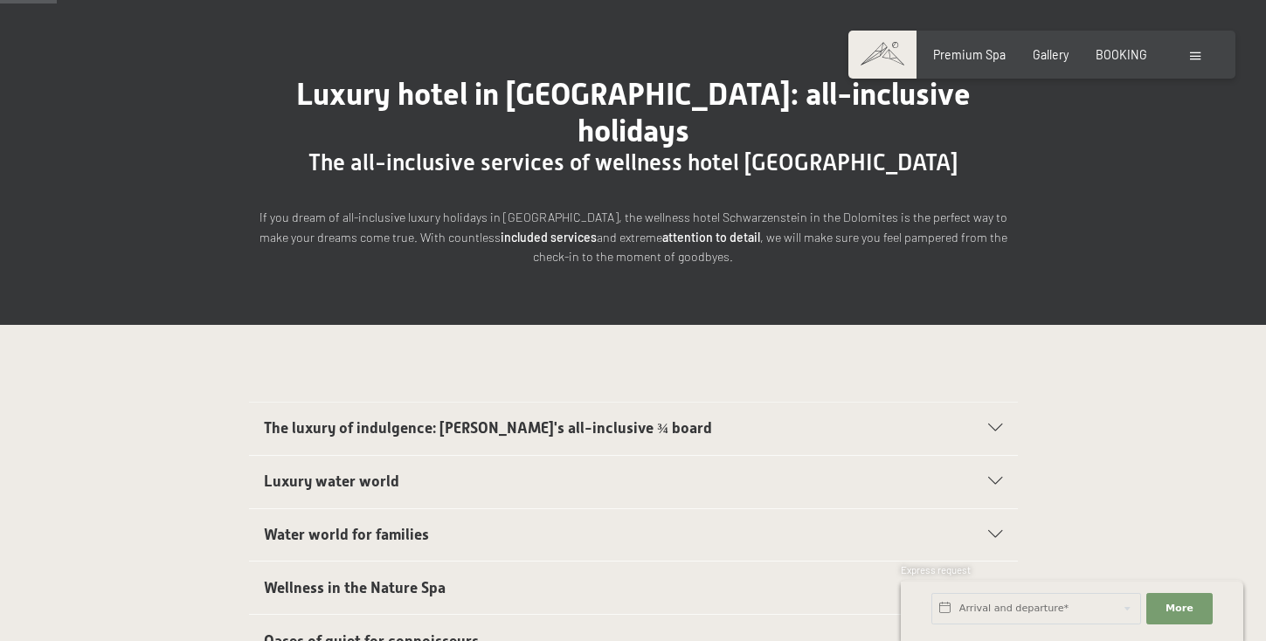
scroll to position [0, 0]
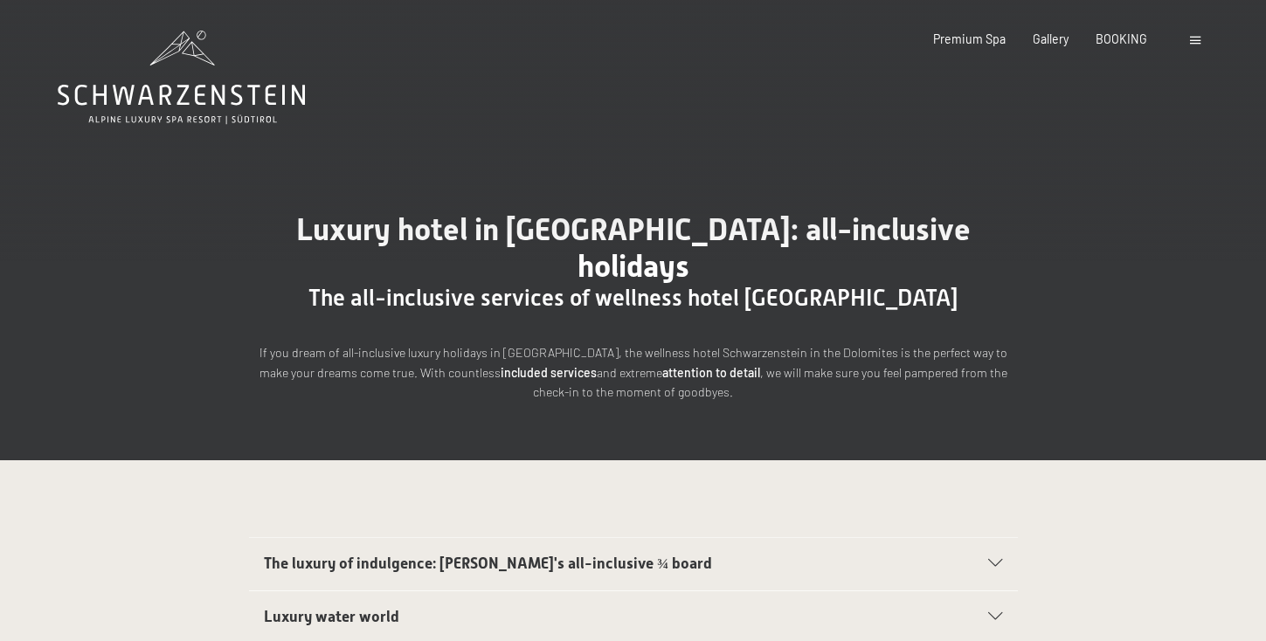
click at [203, 95] on icon at bounding box center [181, 95] width 247 height 21
